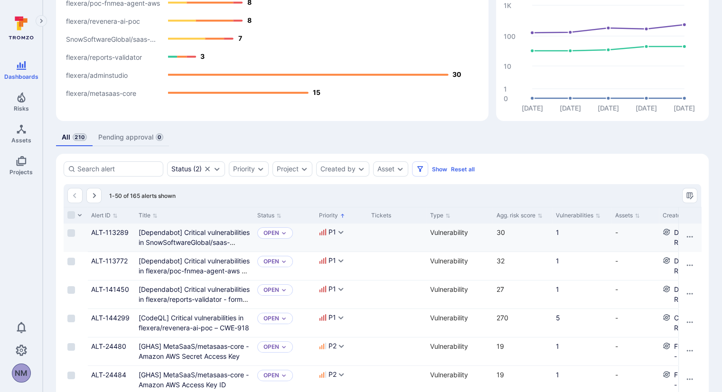
scroll to position [95, 0]
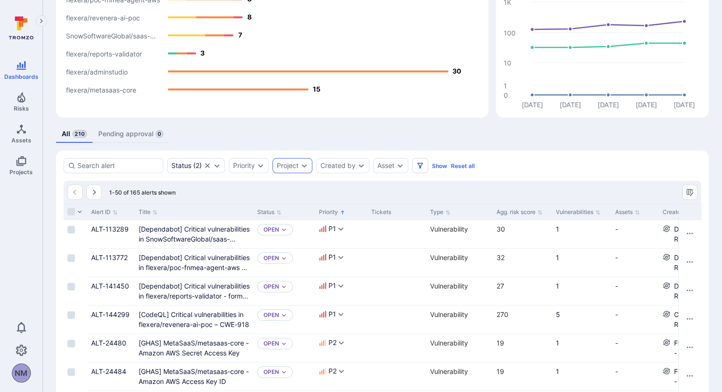
click at [306, 162] on icon "Expand dropdown" at bounding box center [304, 166] width 8 height 8
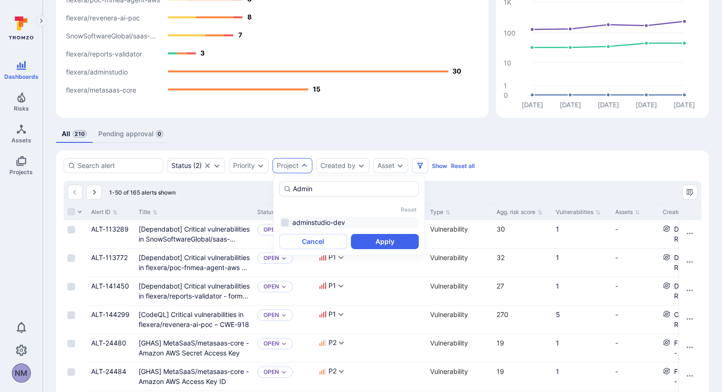
click at [286, 222] on li "adminstudio-dev" at bounding box center [349, 222] width 140 height 11
type input "Admin"
click at [403, 239] on button "Apply" at bounding box center [385, 241] width 68 height 15
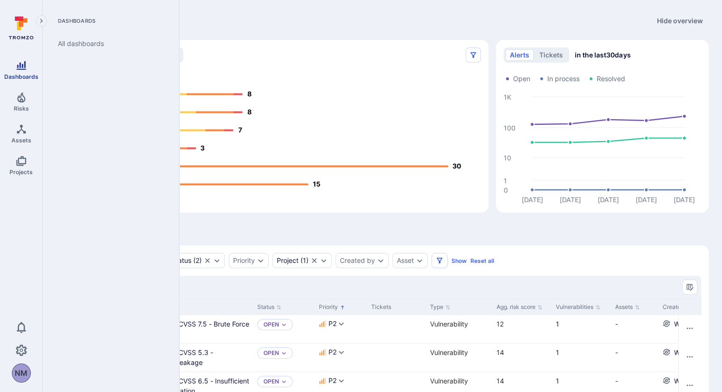
click at [13, 69] on link "Dashboards" at bounding box center [21, 70] width 42 height 28
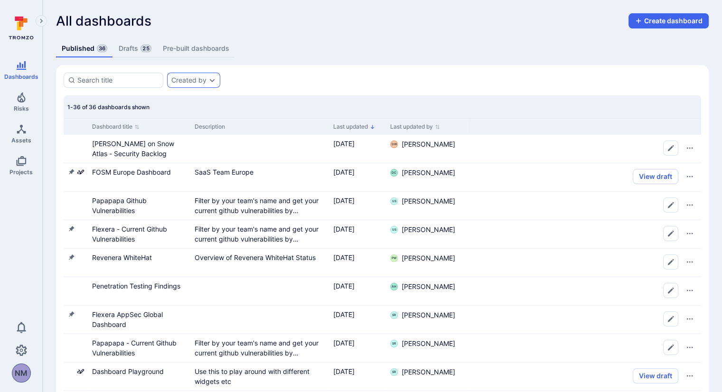
click at [214, 82] on icon "Expand dropdown" at bounding box center [212, 80] width 8 height 8
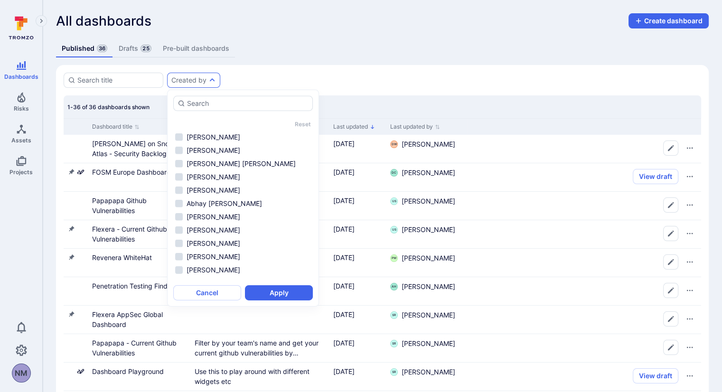
click at [122, 99] on div "1-36 of 36 dashboards shown" at bounding box center [108, 106] width 82 height 15
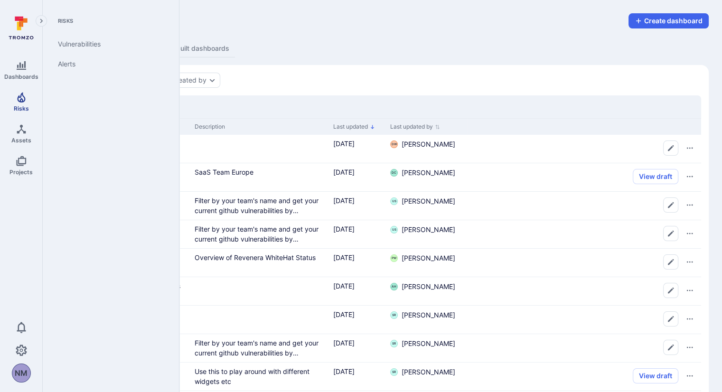
click at [20, 99] on icon "Risks" at bounding box center [21, 97] width 11 height 11
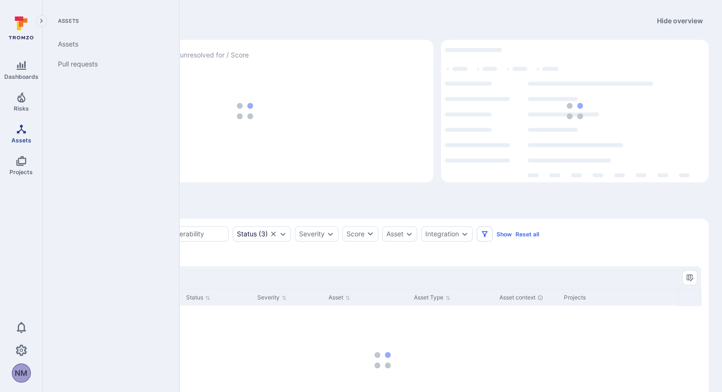
click at [22, 142] on span "Assets" at bounding box center [21, 140] width 20 height 7
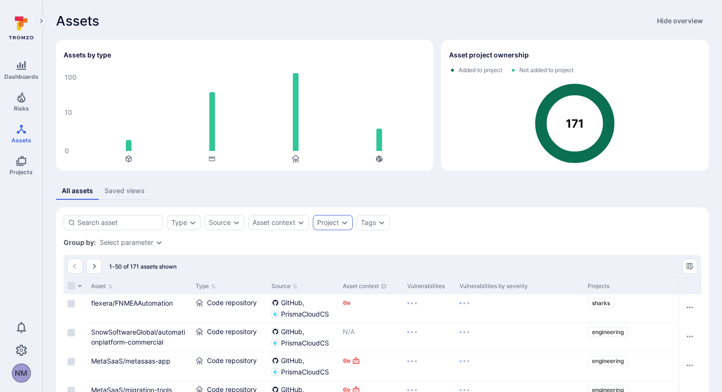
click at [346, 224] on icon "Expand dropdown" at bounding box center [345, 223] width 8 height 8
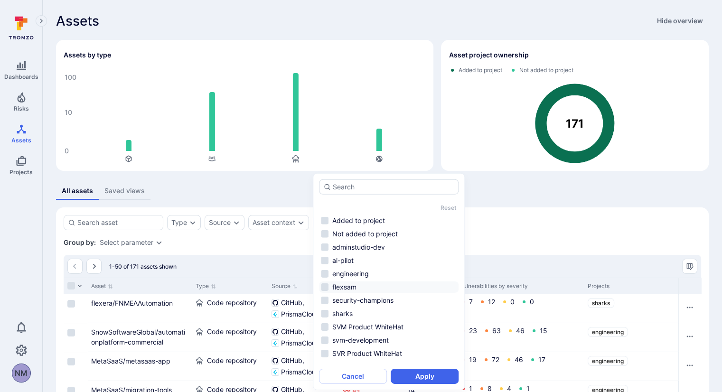
click at [321, 287] on li "flexsam" at bounding box center [389, 286] width 140 height 11
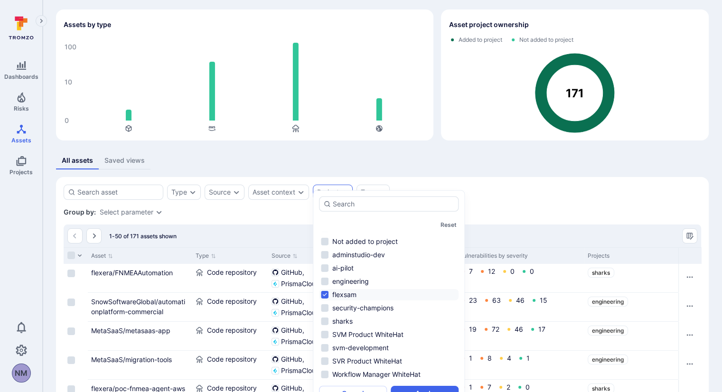
scroll to position [47, 0]
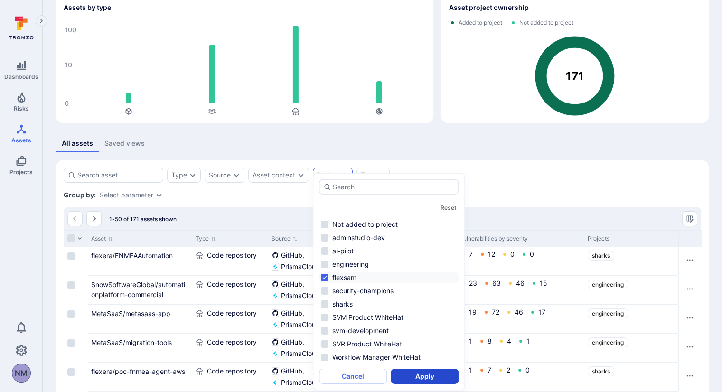
click at [403, 372] on button "Apply" at bounding box center [425, 376] width 68 height 15
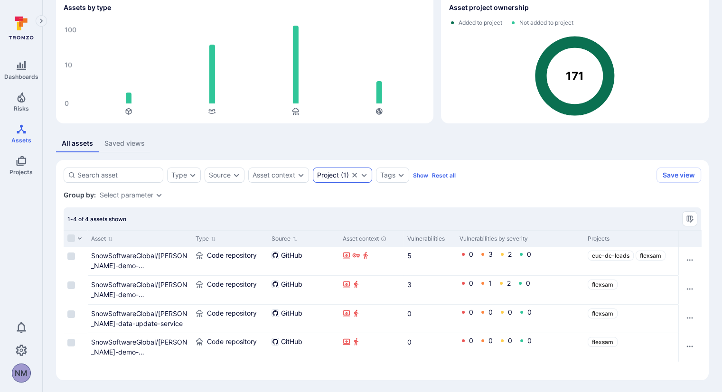
click at [356, 175] on icon "Clear selection" at bounding box center [355, 175] width 8 height 8
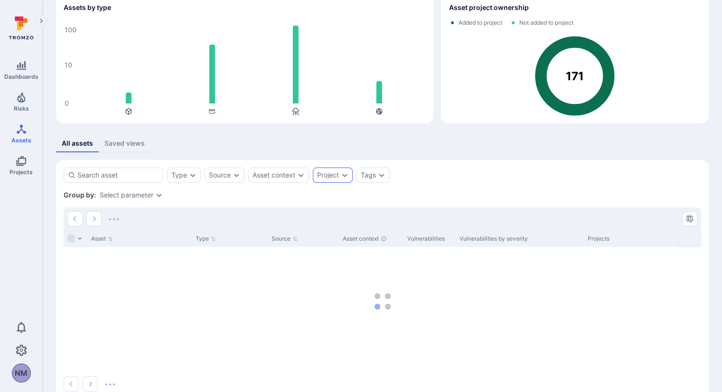
click at [343, 179] on div "Project" at bounding box center [333, 175] width 40 height 15
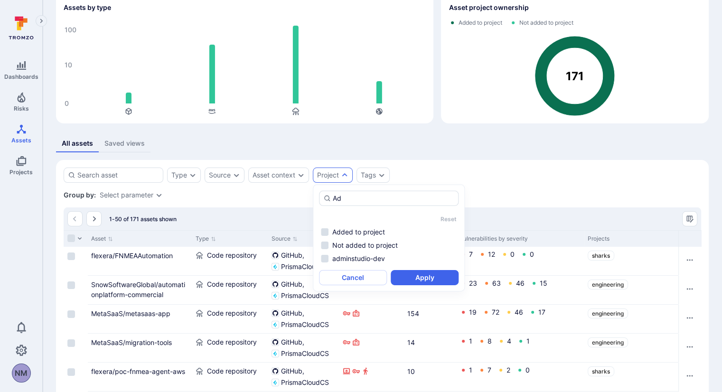
type input "Ad"
